Goal: Information Seeking & Learning: Learn about a topic

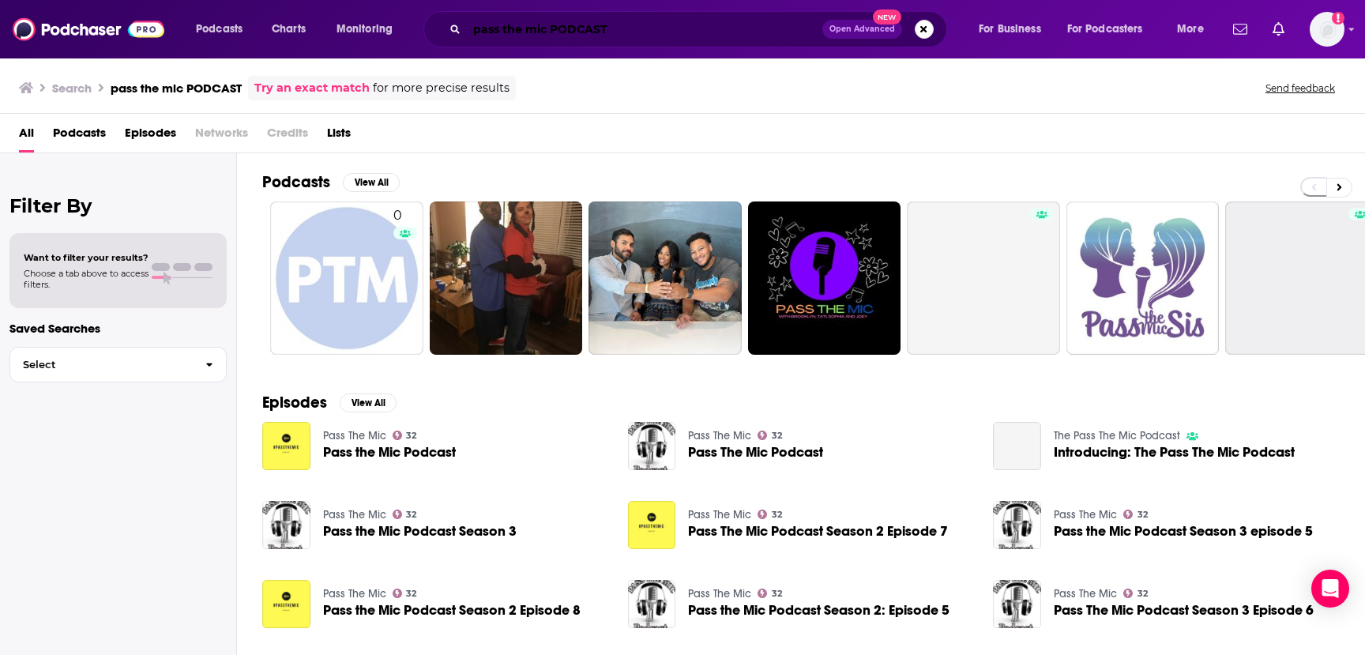
click at [528, 28] on input "pass the mic PODCAST" at bounding box center [644, 29] width 355 height 25
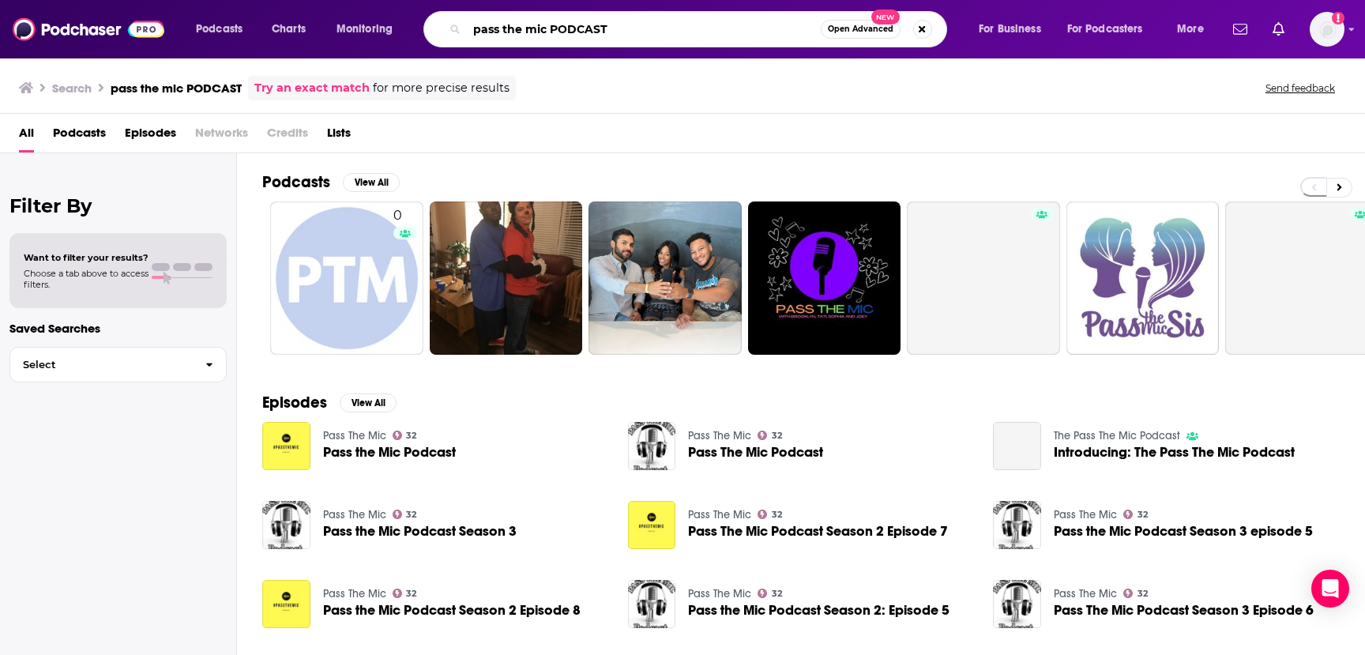
click at [528, 28] on input "pass the mic PODCAST" at bounding box center [644, 29] width 354 height 25
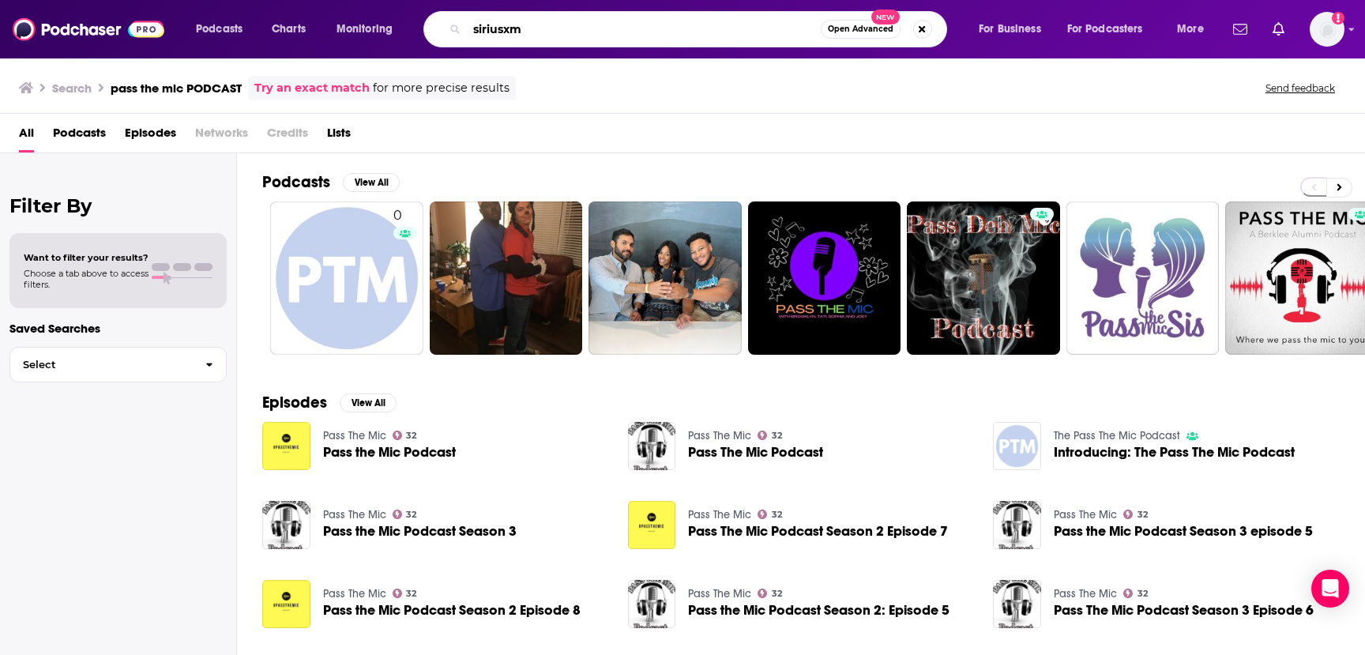
type input "siriusxm"
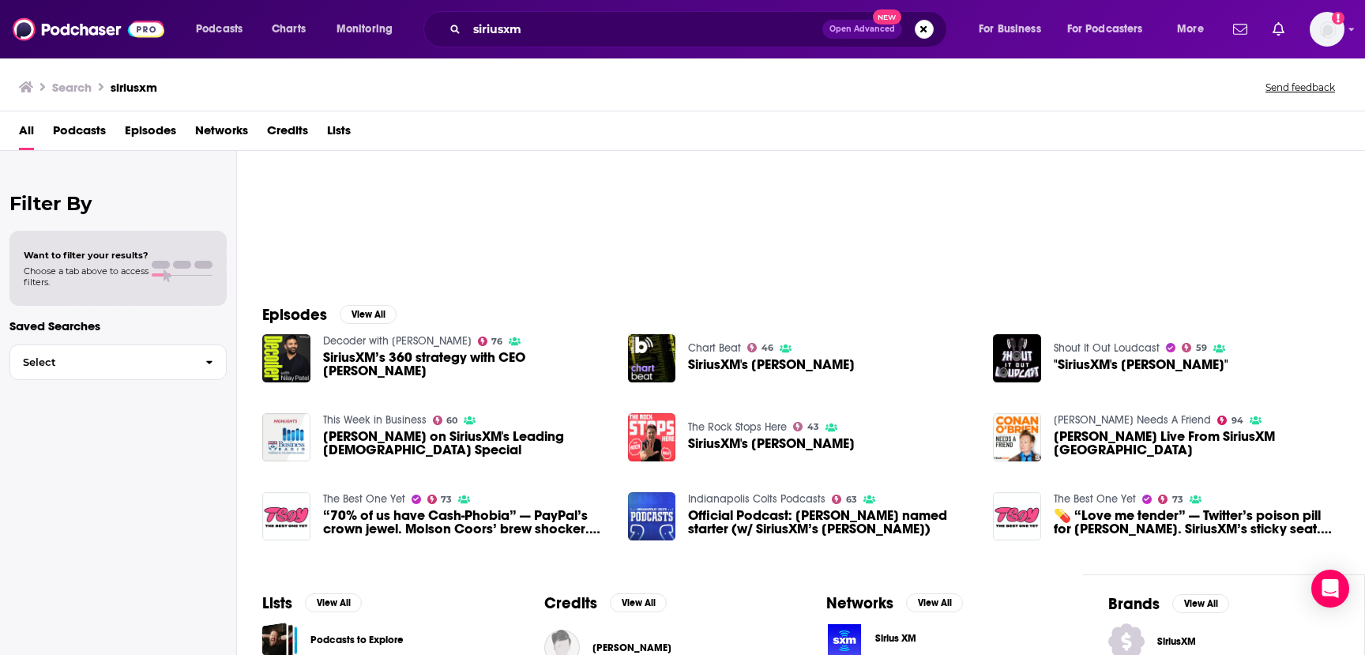
scroll to position [237, 0]
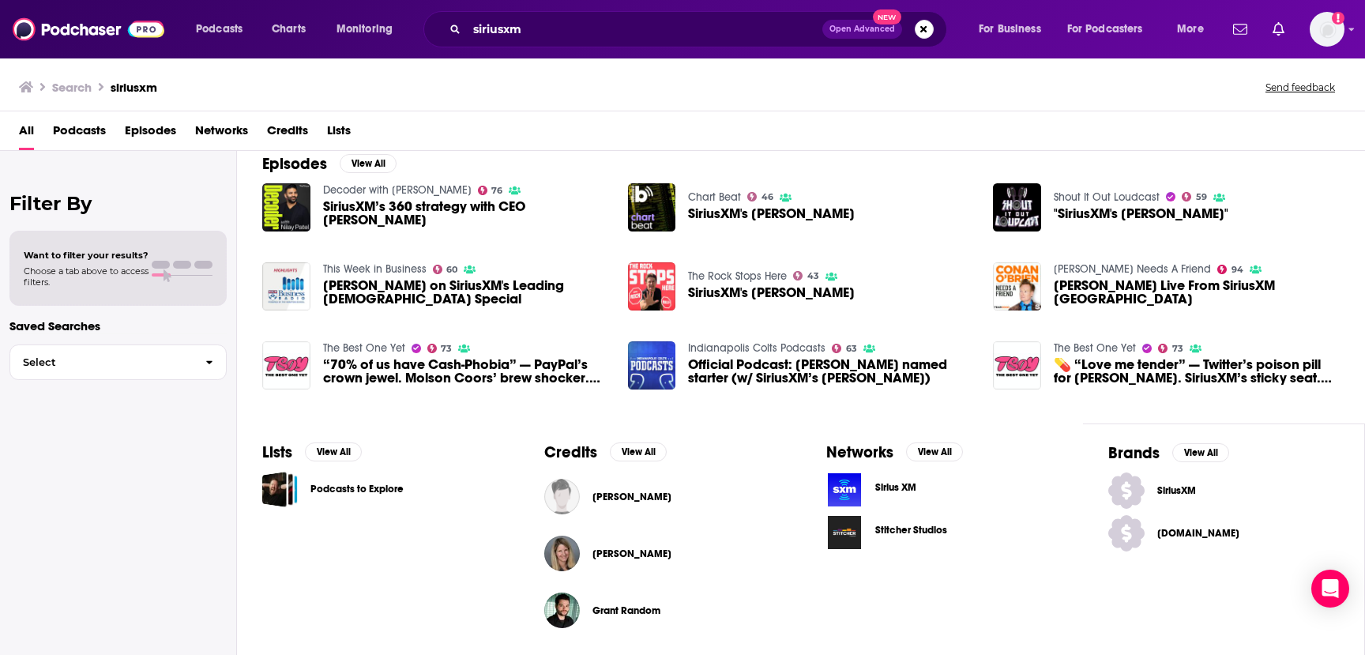
click at [891, 490] on span "Sirius XM" at bounding box center [895, 487] width 41 height 13
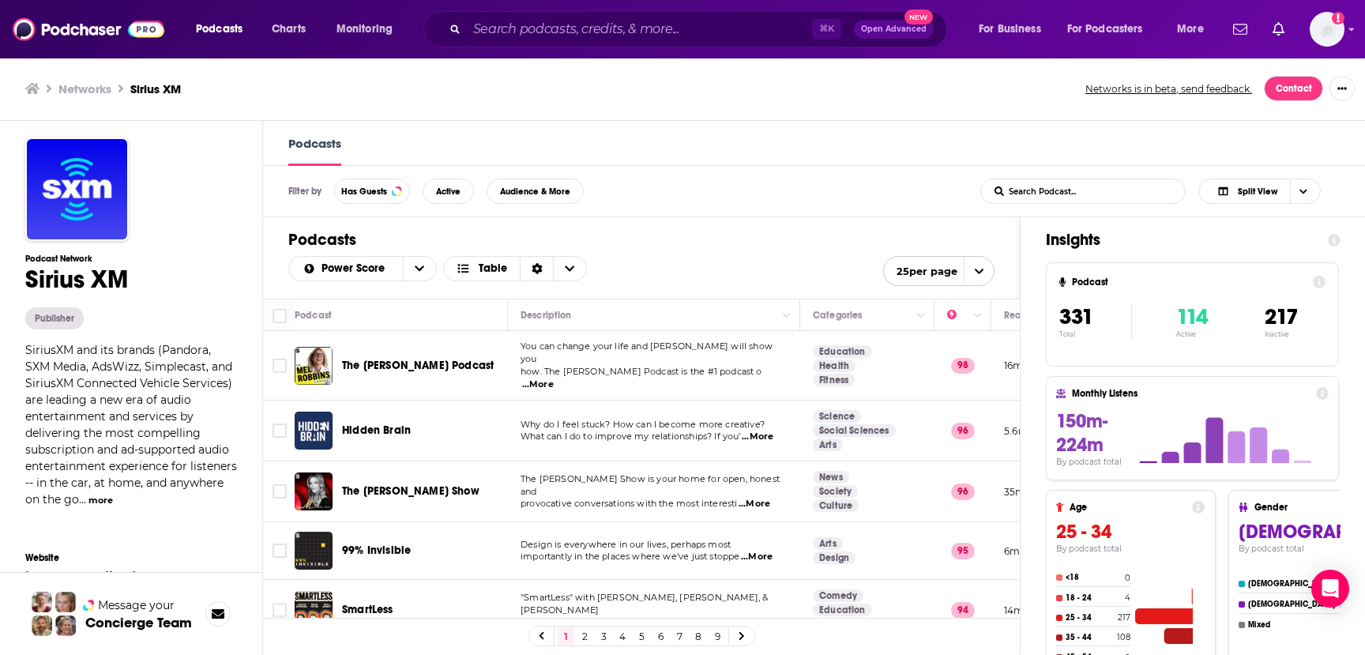
click at [113, 496] on button "more" at bounding box center [100, 500] width 24 height 13
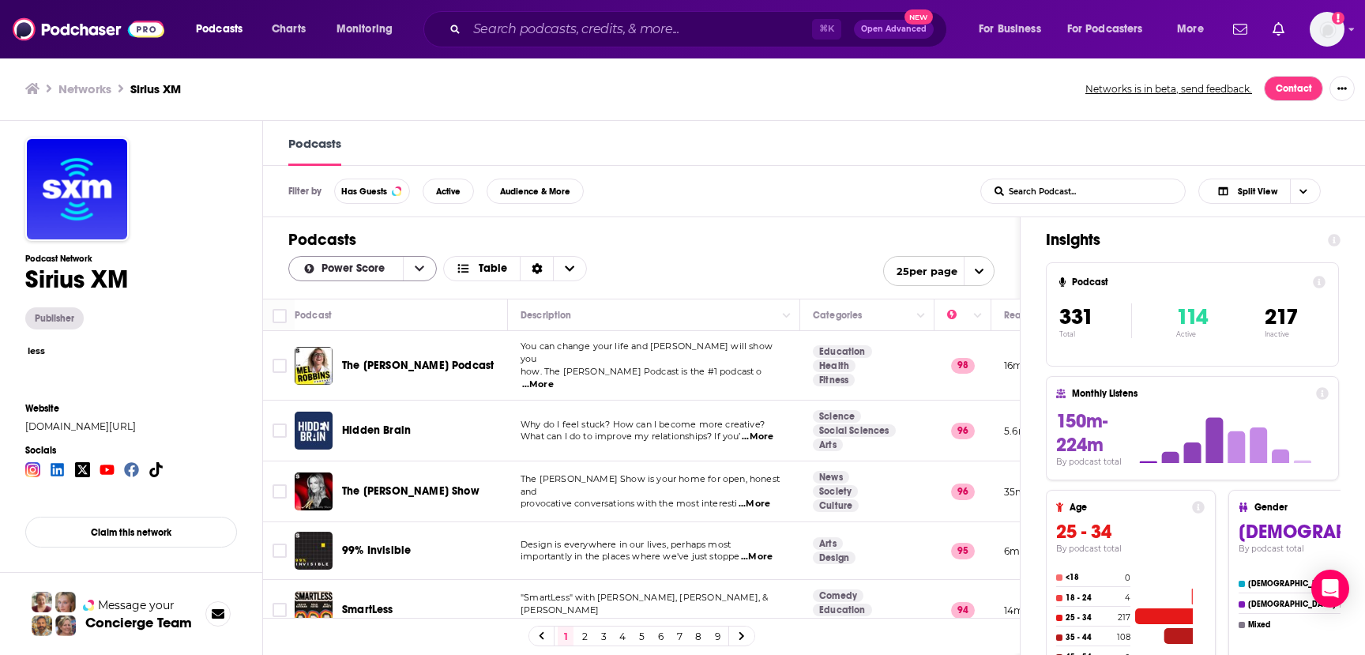
click at [414, 276] on button "open menu" at bounding box center [419, 269] width 33 height 24
click at [336, 293] on span "By Rating" at bounding box center [372, 295] width 103 height 9
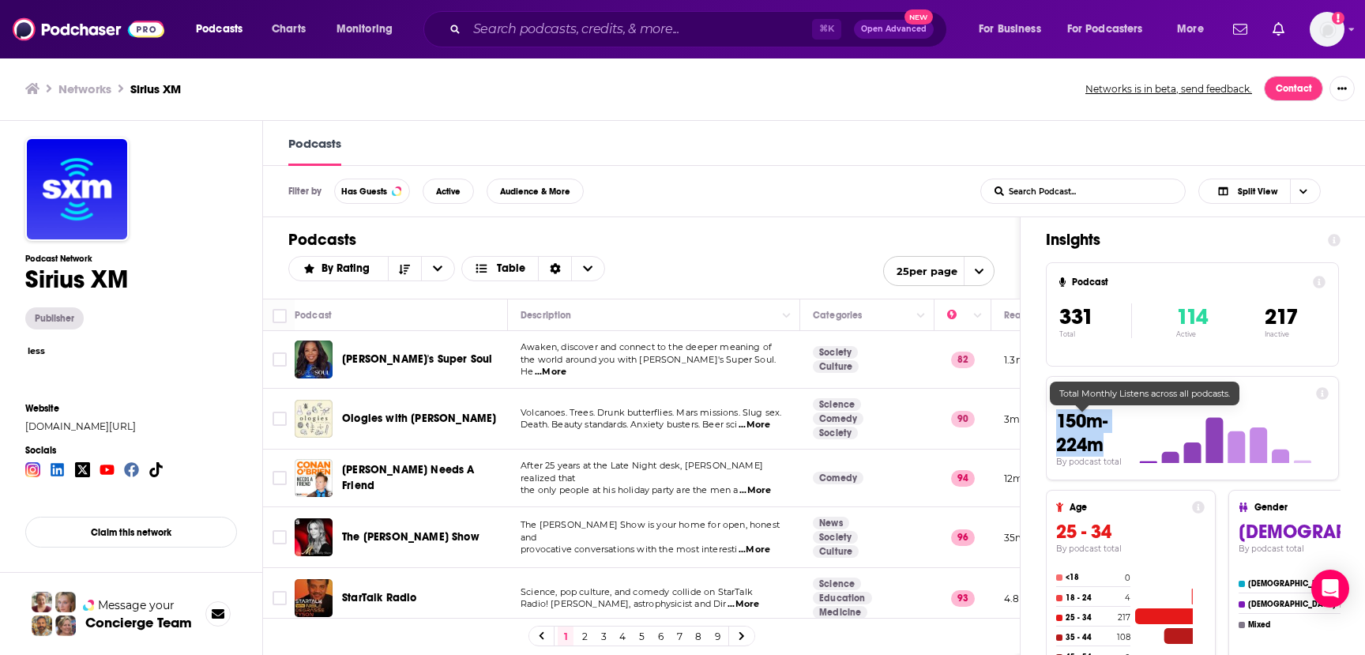
drag, startPoint x: 1111, startPoint y: 445, endPoint x: 1059, endPoint y: 419, distance: 58.7
click at [1059, 419] on h3 "150m-224m" at bounding box center [1091, 432] width 71 height 47
copy span "150m-224m"
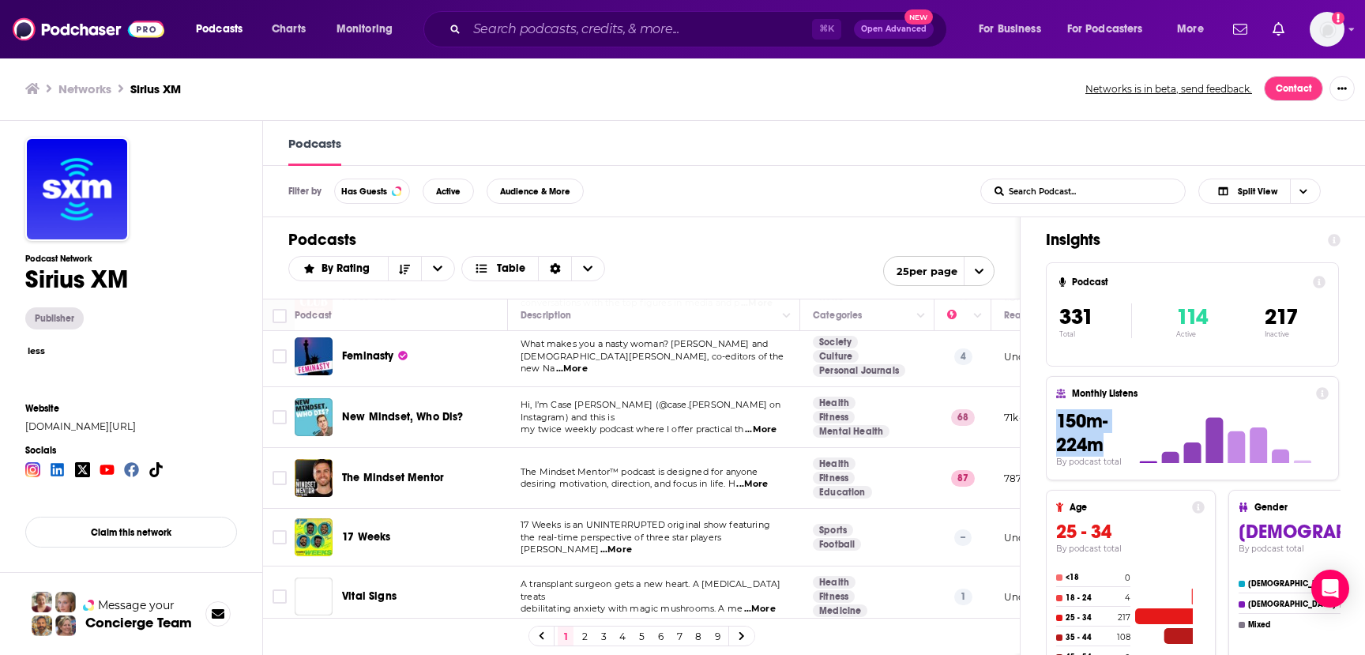
scroll to position [979, 0]
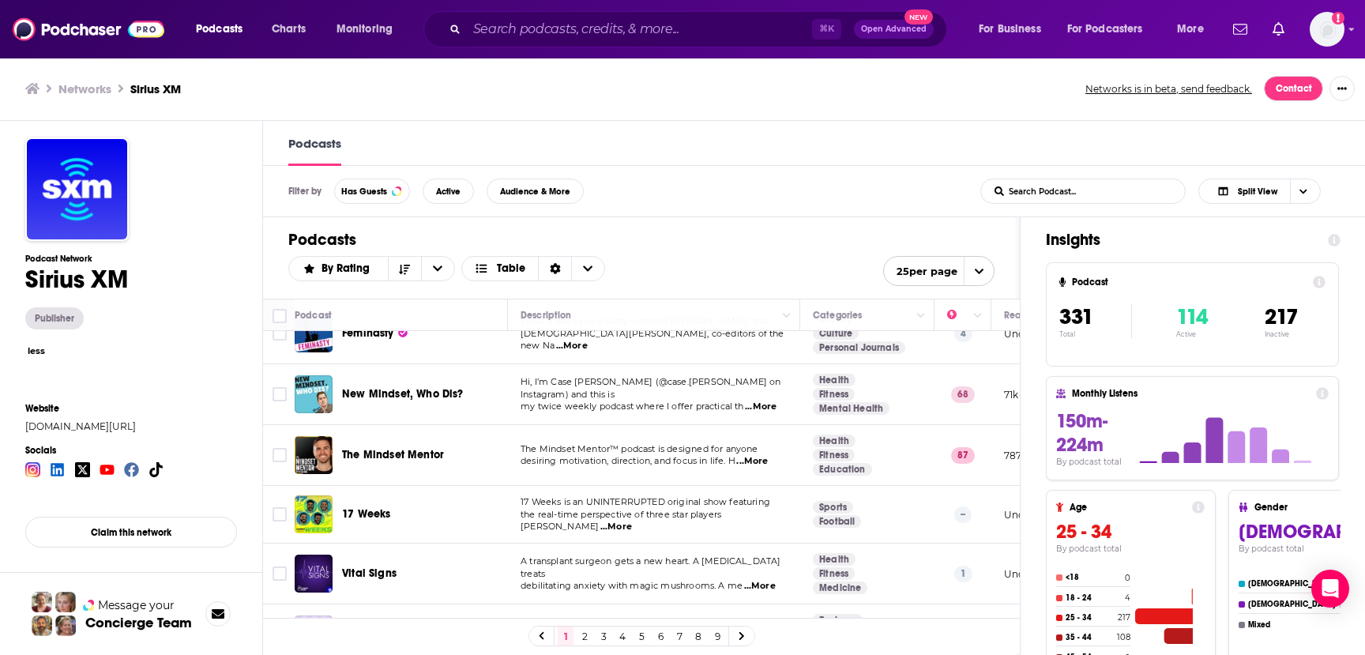
click at [1071, 199] on input "List Search Input" at bounding box center [1063, 191] width 165 height 24
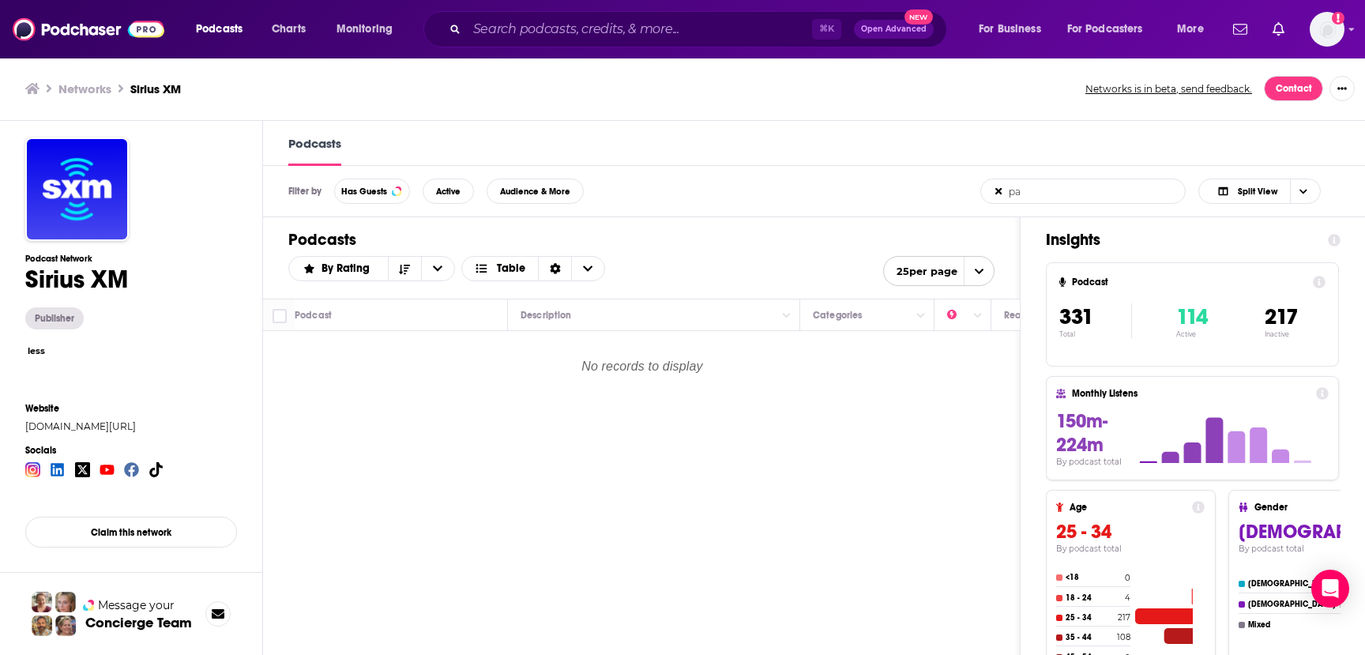
scroll to position [0, 0]
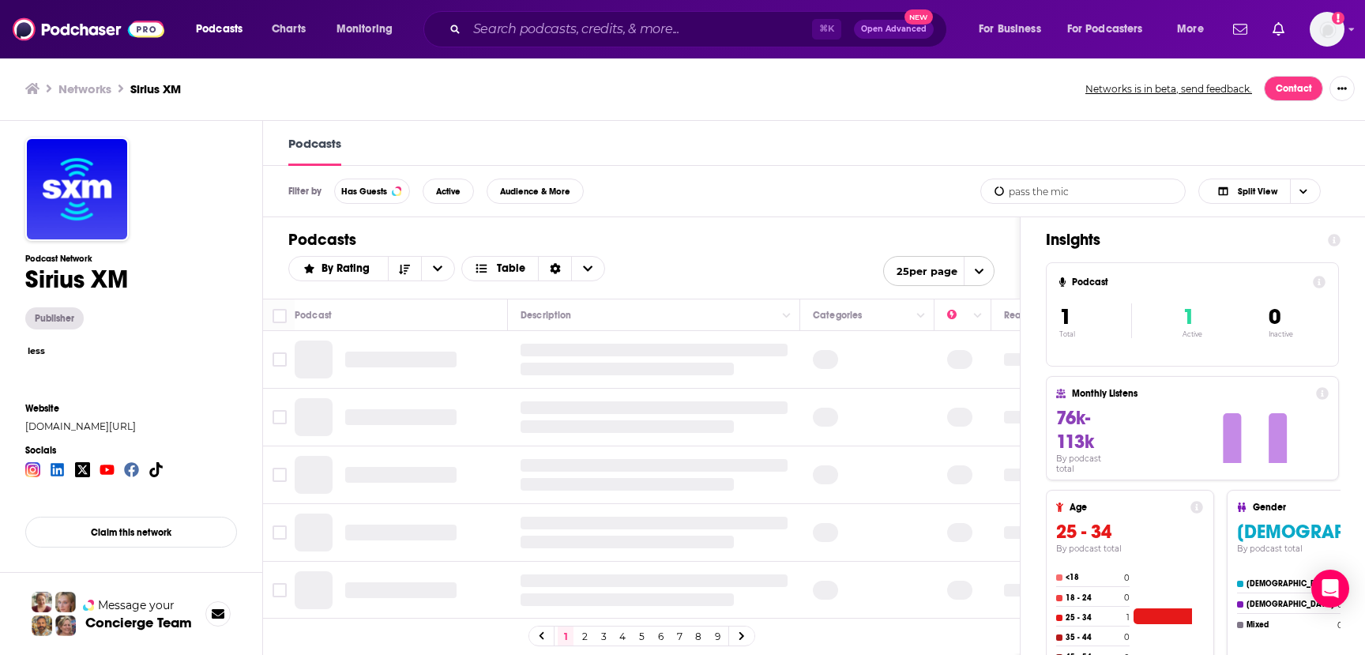
type input "pass the mic"
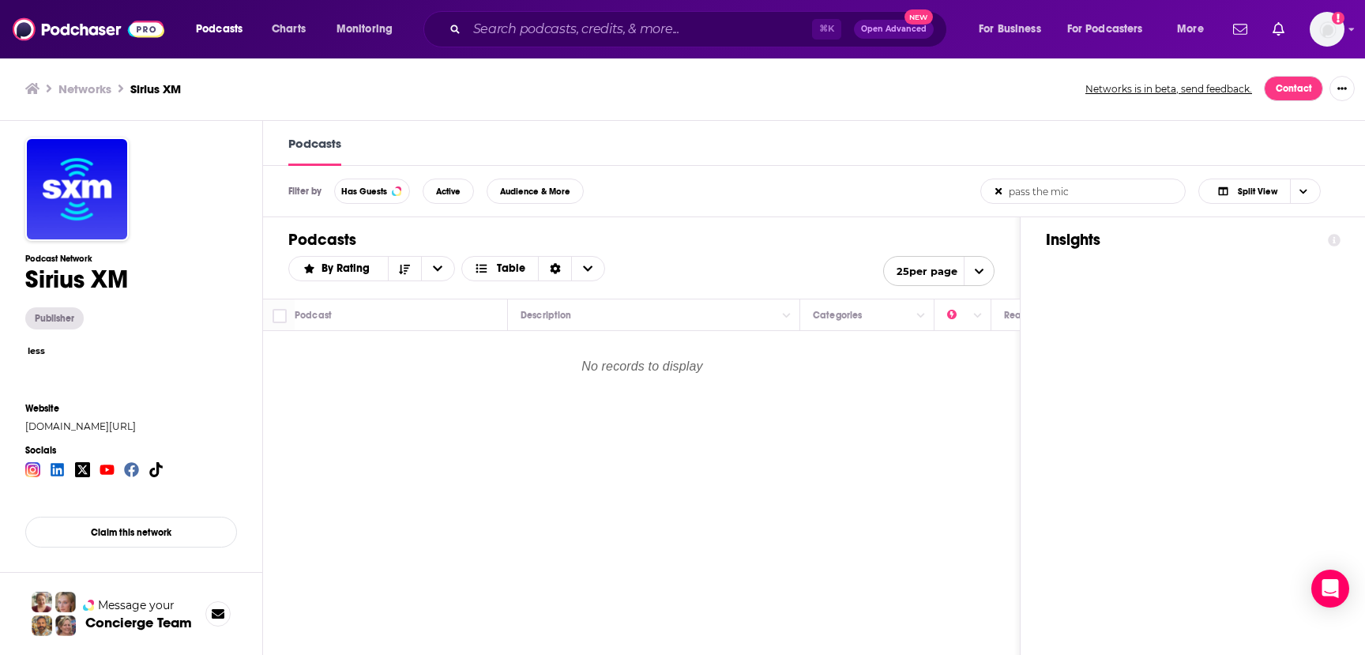
scroll to position [1, 0]
click at [993, 192] on input "pass the mic" at bounding box center [1063, 191] width 165 height 24
click at [1001, 194] on icon at bounding box center [998, 191] width 11 height 10
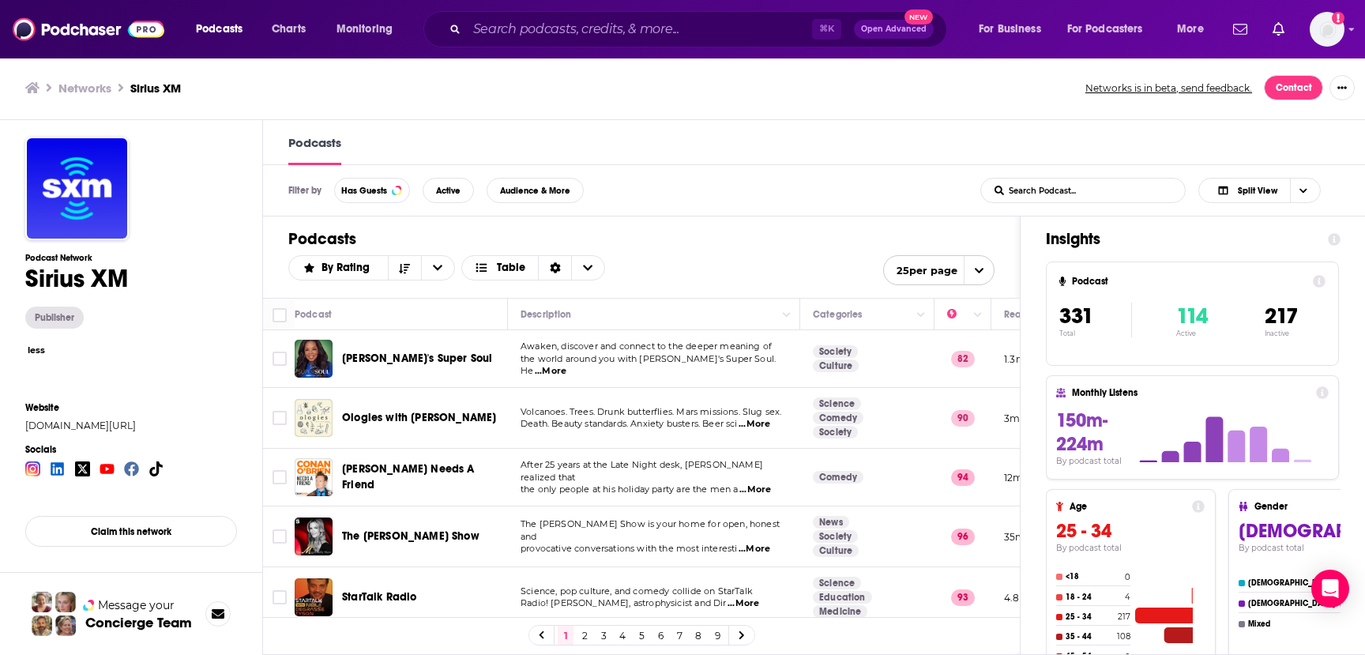
scroll to position [0, 0]
click at [94, 289] on h1 "Sirius XM" at bounding box center [76, 279] width 103 height 31
